Goal: Information Seeking & Learning: Learn about a topic

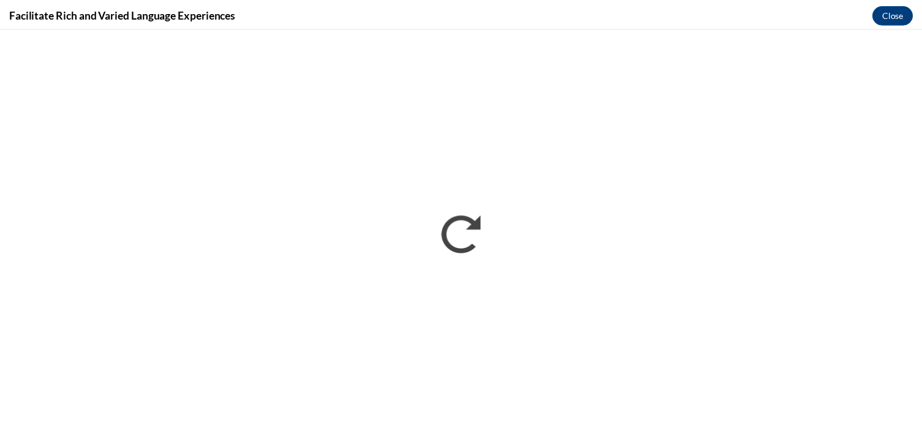
scroll to position [736, 0]
click at [914, 12] on button "Close" at bounding box center [901, 14] width 41 height 20
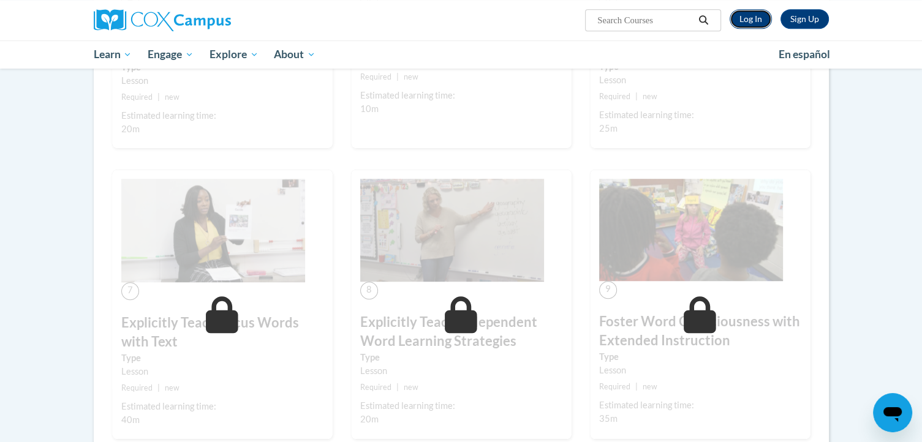
click at [746, 22] on link "Log In" at bounding box center [750, 19] width 42 height 20
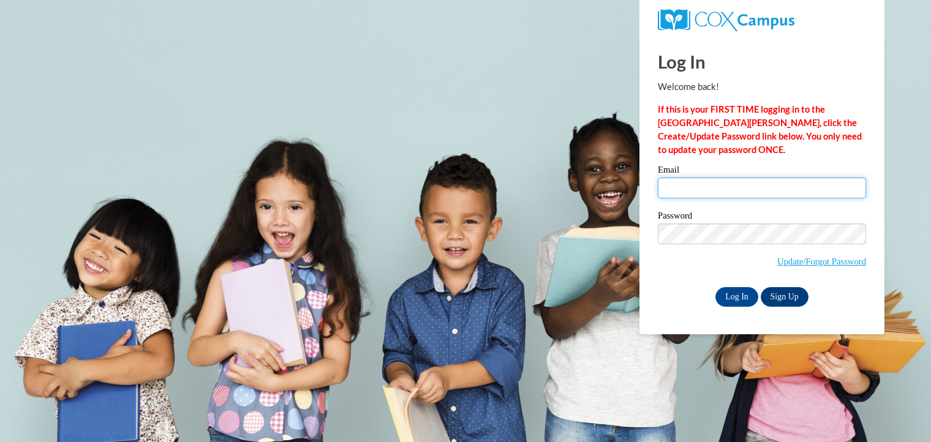
click at [710, 186] on input "Email" at bounding box center [762, 188] width 208 height 21
type input "elabuda@kusd.edu"
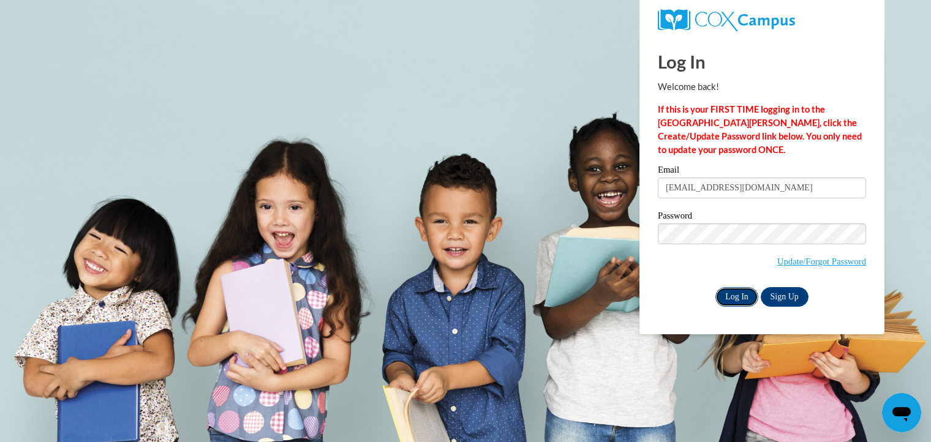
click at [736, 295] on input "Log In" at bounding box center [736, 297] width 43 height 20
click at [736, 298] on input "Log In" at bounding box center [736, 297] width 43 height 20
click at [737, 295] on input "Log In" at bounding box center [736, 297] width 43 height 20
click at [735, 299] on input "Log In" at bounding box center [736, 297] width 43 height 20
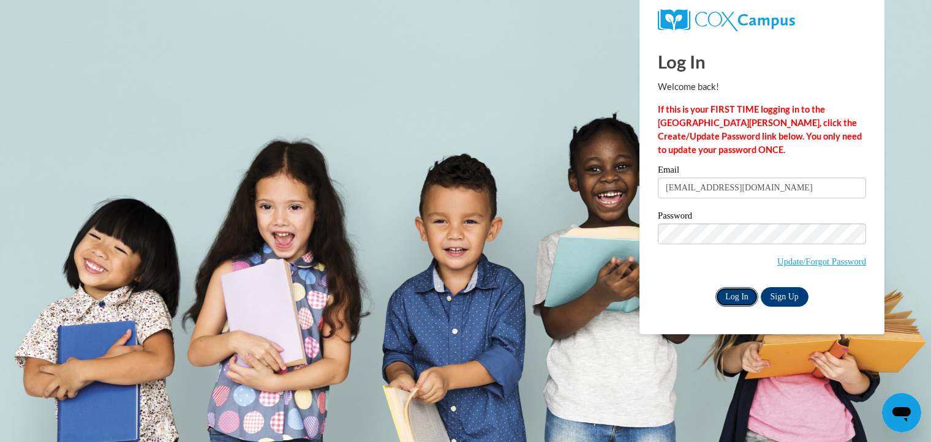
click at [735, 299] on input "Log In" at bounding box center [736, 297] width 43 height 20
click at [730, 295] on input "Log In" at bounding box center [736, 297] width 43 height 20
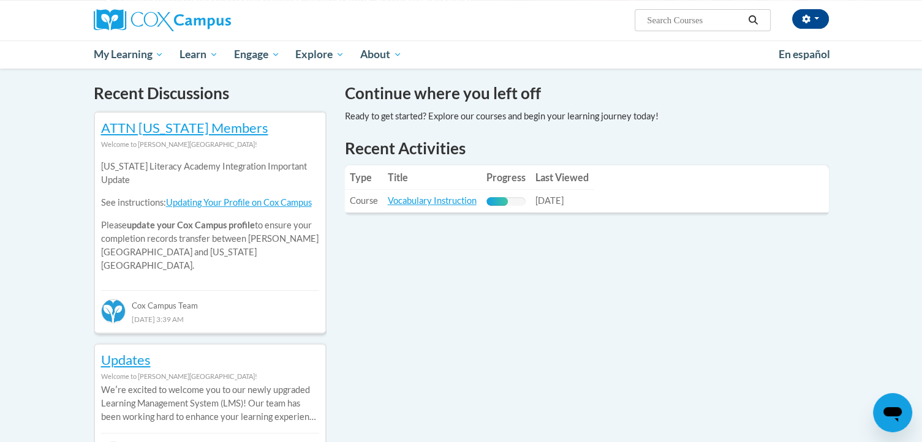
scroll to position [363, 0]
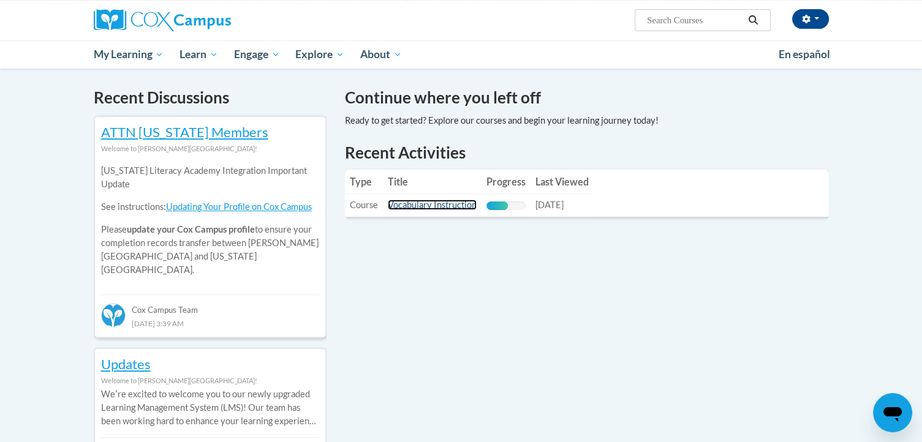
click at [442, 208] on link "Vocabulary Instruction" at bounding box center [432, 205] width 89 height 10
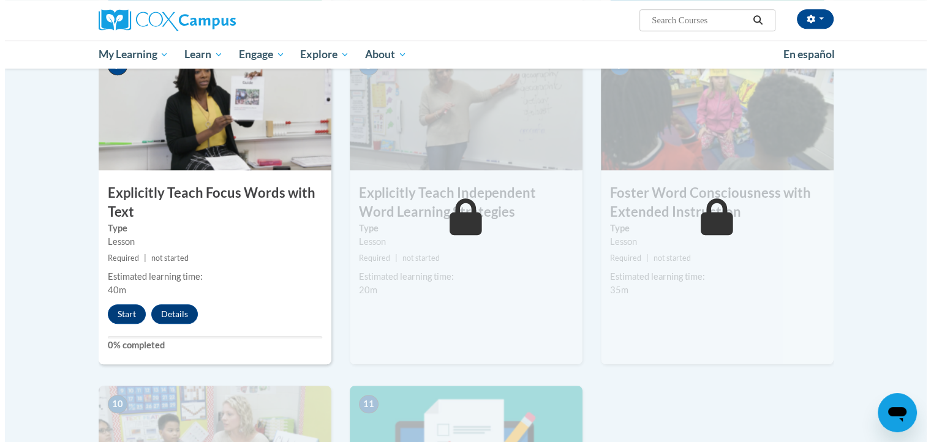
scroll to position [955, 0]
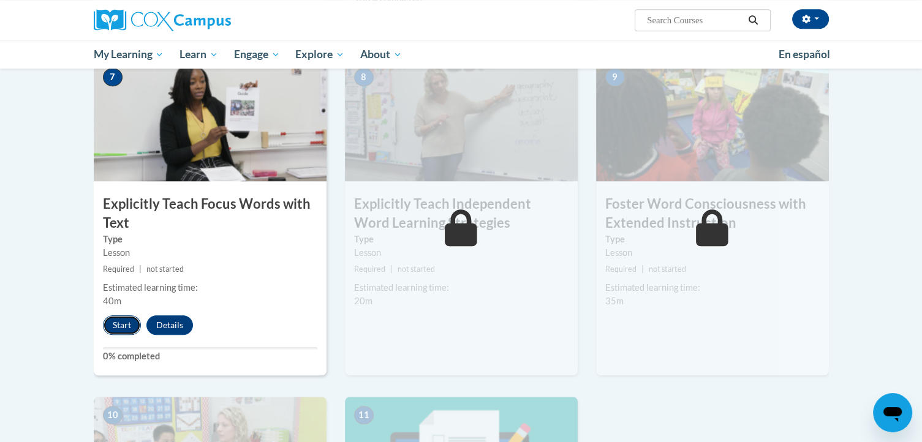
click at [110, 328] on button "Start" at bounding box center [122, 325] width 38 height 20
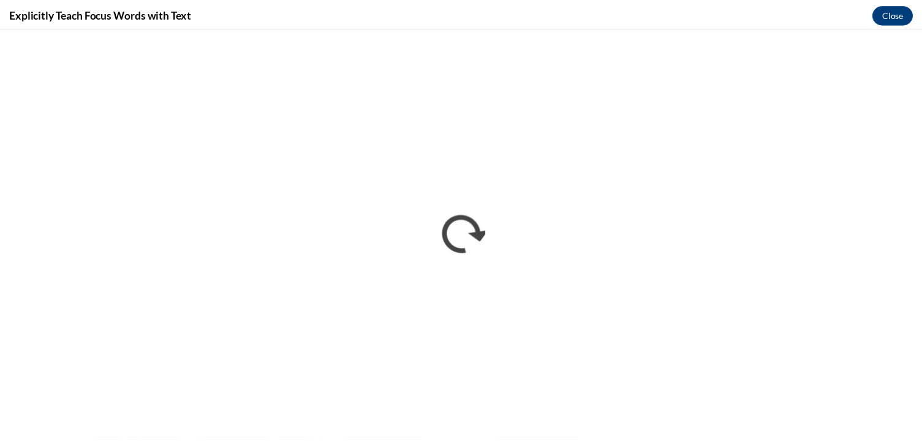
scroll to position [0, 0]
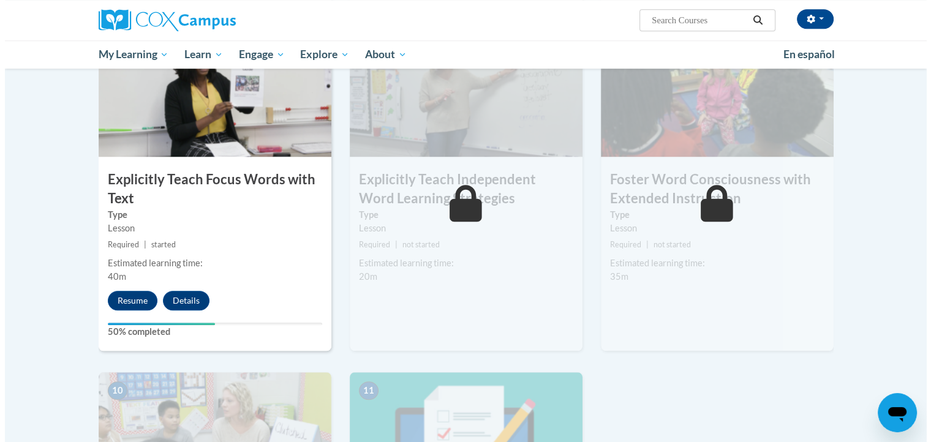
scroll to position [977, 0]
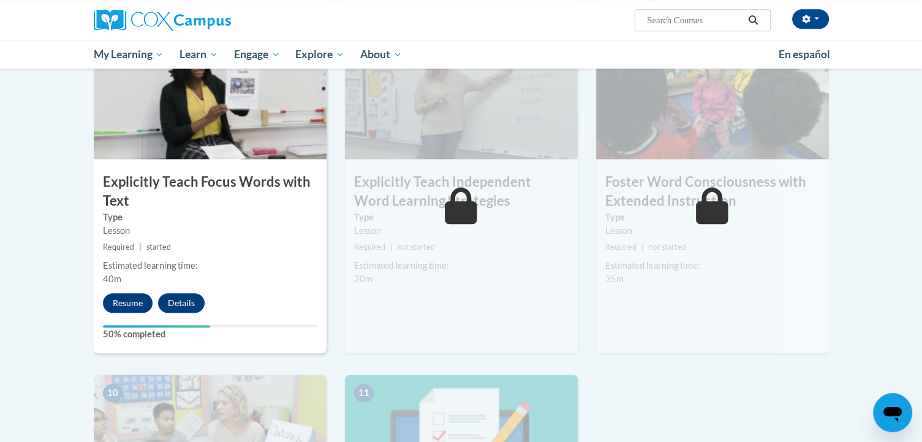
click at [211, 94] on img at bounding box center [210, 98] width 233 height 122
click at [132, 303] on button "Resume" at bounding box center [128, 303] width 50 height 20
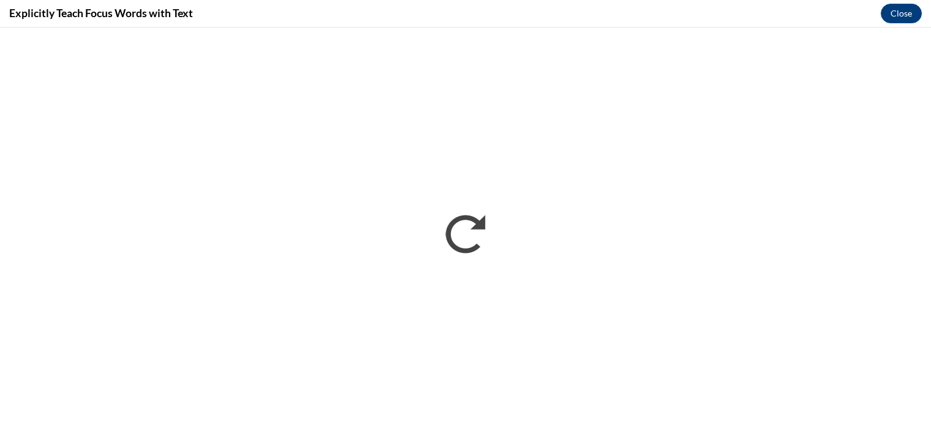
scroll to position [0, 0]
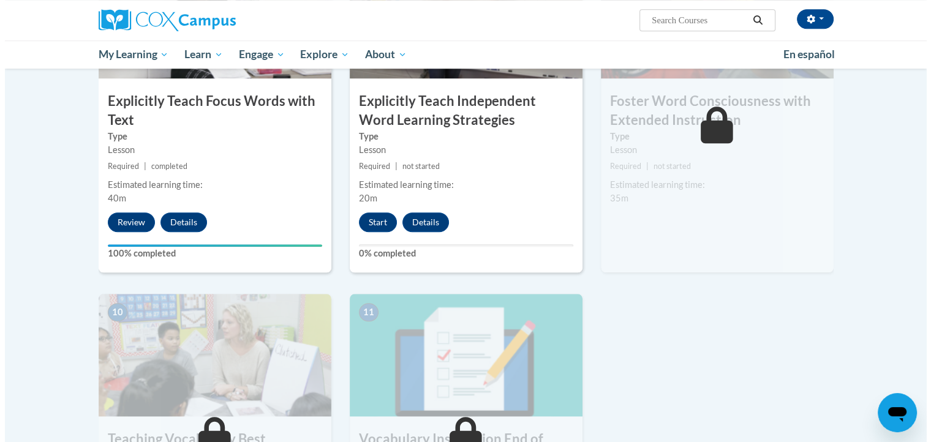
scroll to position [1061, 0]
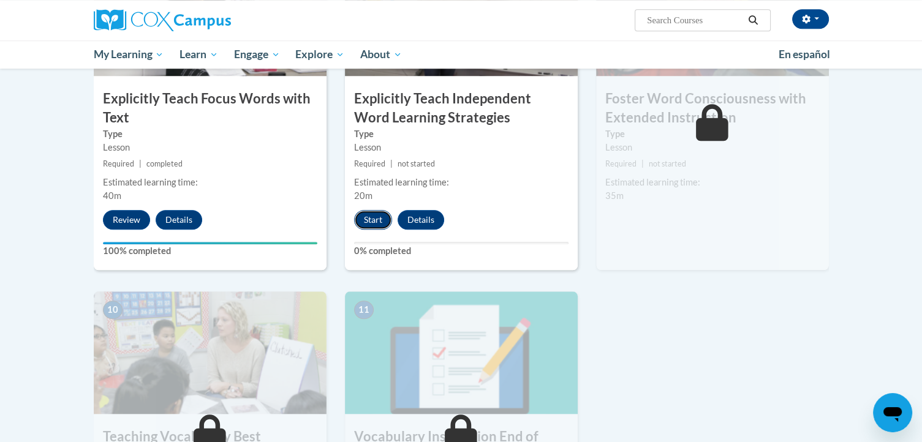
click at [374, 224] on button "Start" at bounding box center [373, 220] width 38 height 20
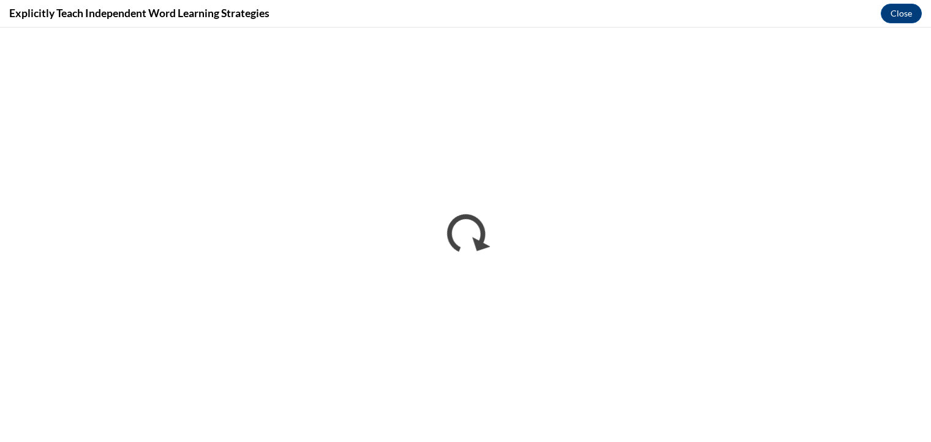
scroll to position [0, 0]
